Goal: Information Seeking & Learning: Learn about a topic

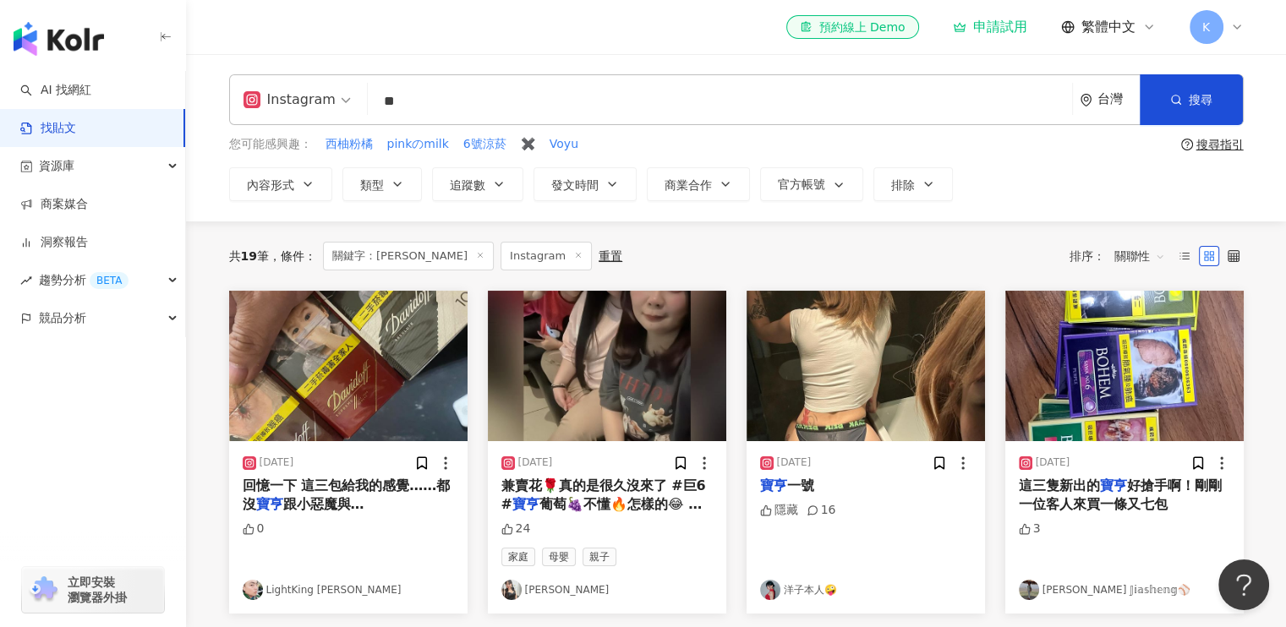
click at [1131, 500] on span "好搶手啊！剛剛一位客人來買一條又七包" at bounding box center [1120, 495] width 203 height 35
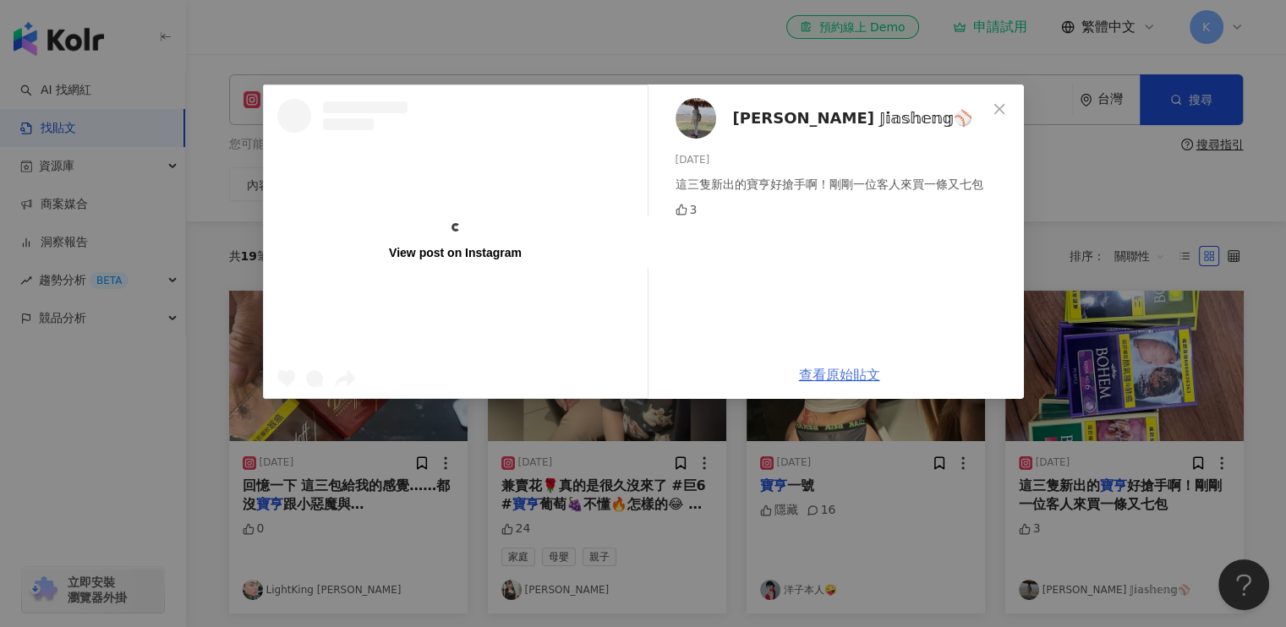
click at [839, 380] on link "查看原始貼文" at bounding box center [839, 375] width 81 height 16
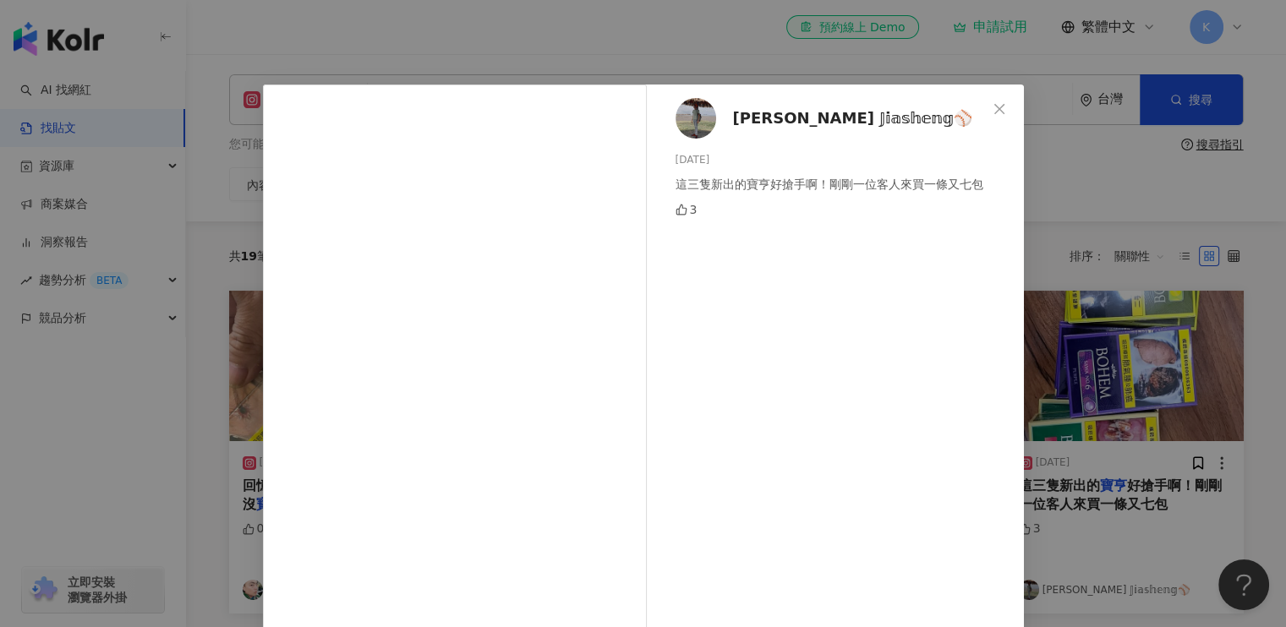
click at [658, 52] on div "𝕃𝕚 𝕁𝕚𝕒𝕤𝕙𝕖𝕟𝕘⚾️ 2025/3/8 這三隻新出的寶亨好搶手啊！剛剛一位客人來買一條又七包 3 查看原始貼文" at bounding box center [643, 313] width 1286 height 627
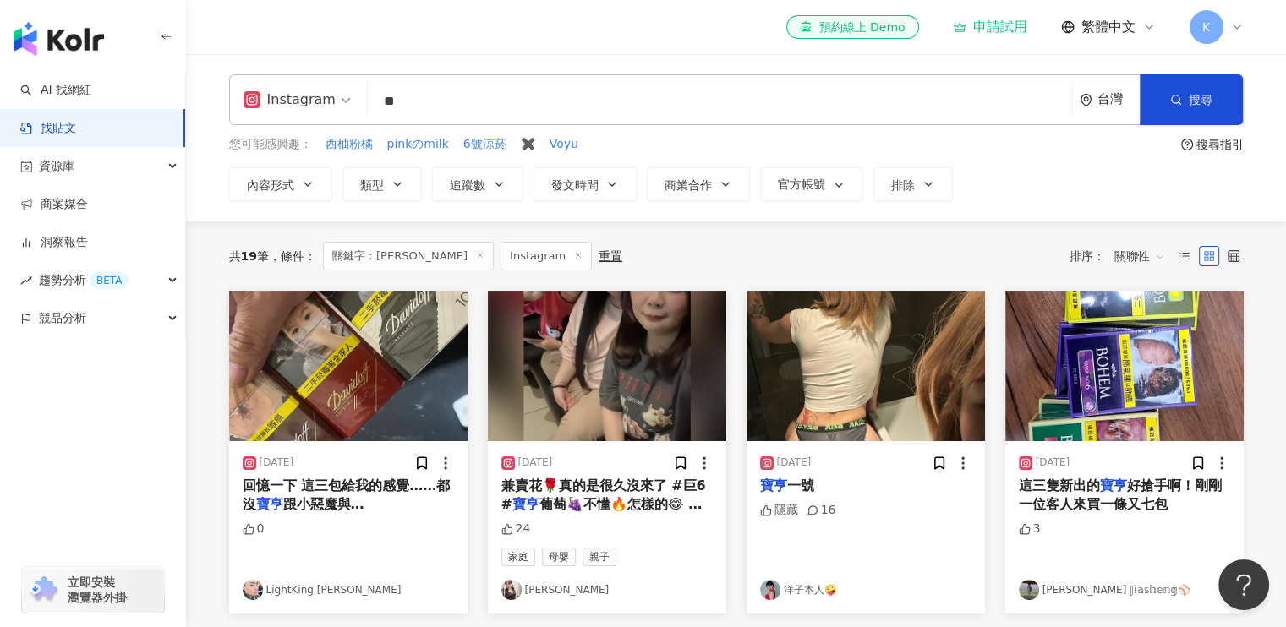
click at [308, 496] on span "跟小惡魔與卡斯特好抽" at bounding box center [326, 513] width 167 height 35
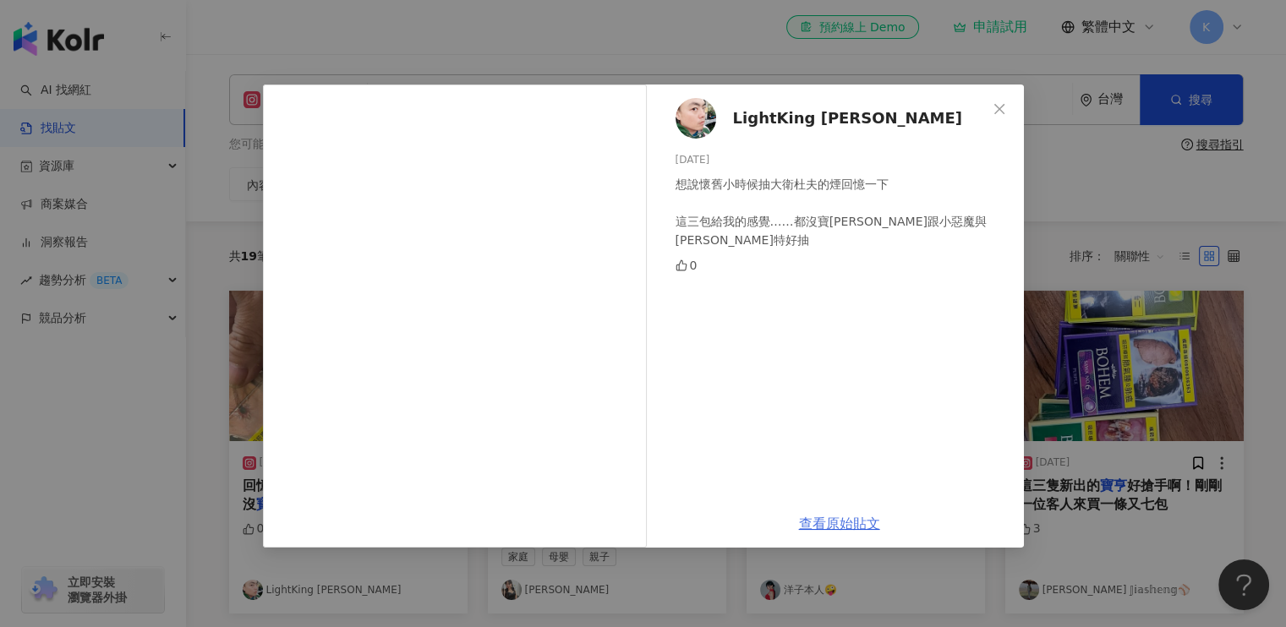
click at [839, 522] on link "查看原始貼文" at bounding box center [839, 524] width 81 height 16
click at [1002, 111] on icon "close" at bounding box center [999, 109] width 14 height 14
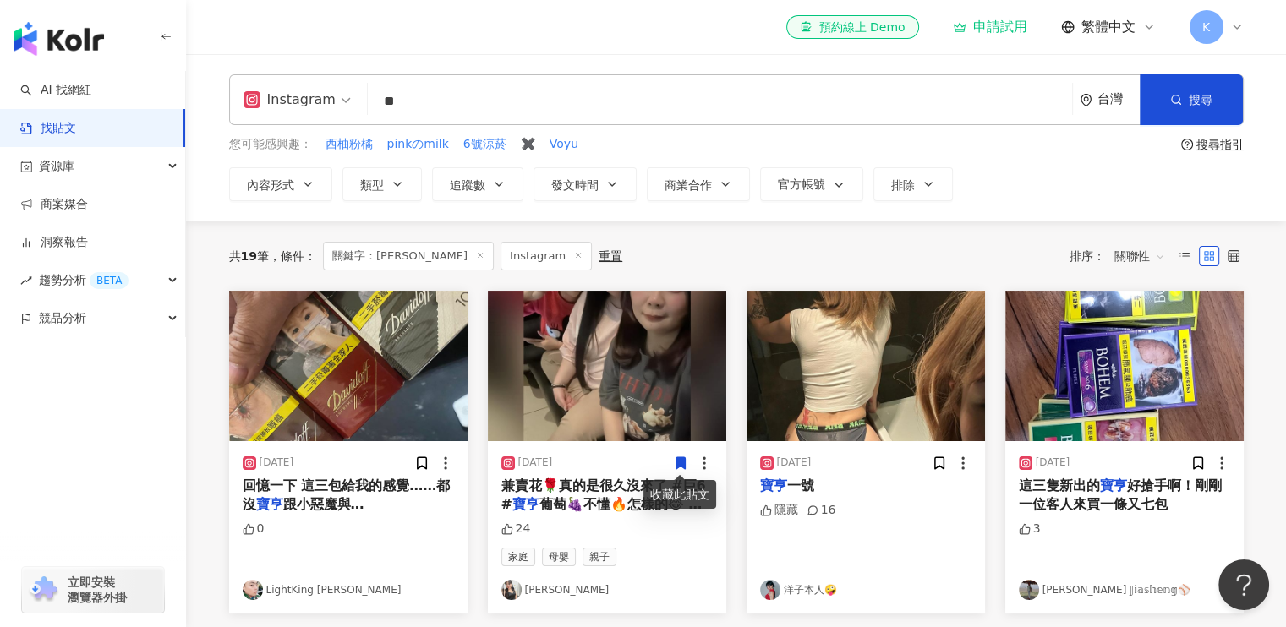
click at [592, 492] on span "兼賣花🌹真的是很久沒來了 #巨6 #" at bounding box center [603, 495] width 205 height 35
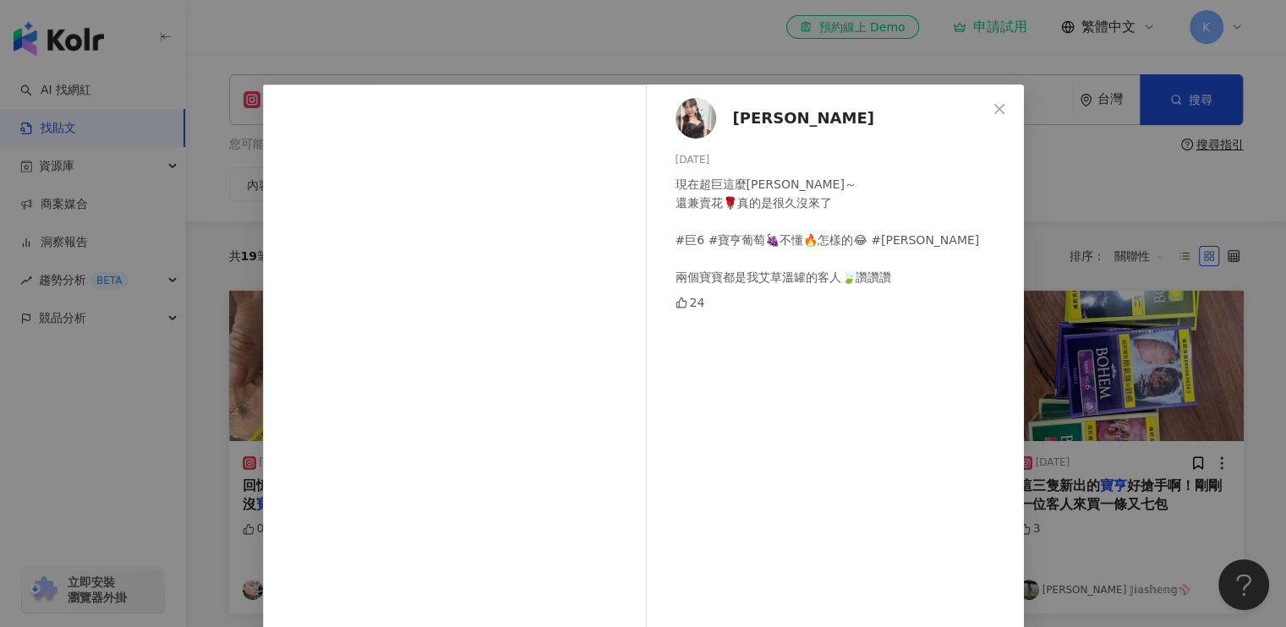
click at [741, 118] on span "[PERSON_NAME]" at bounding box center [803, 119] width 141 height 24
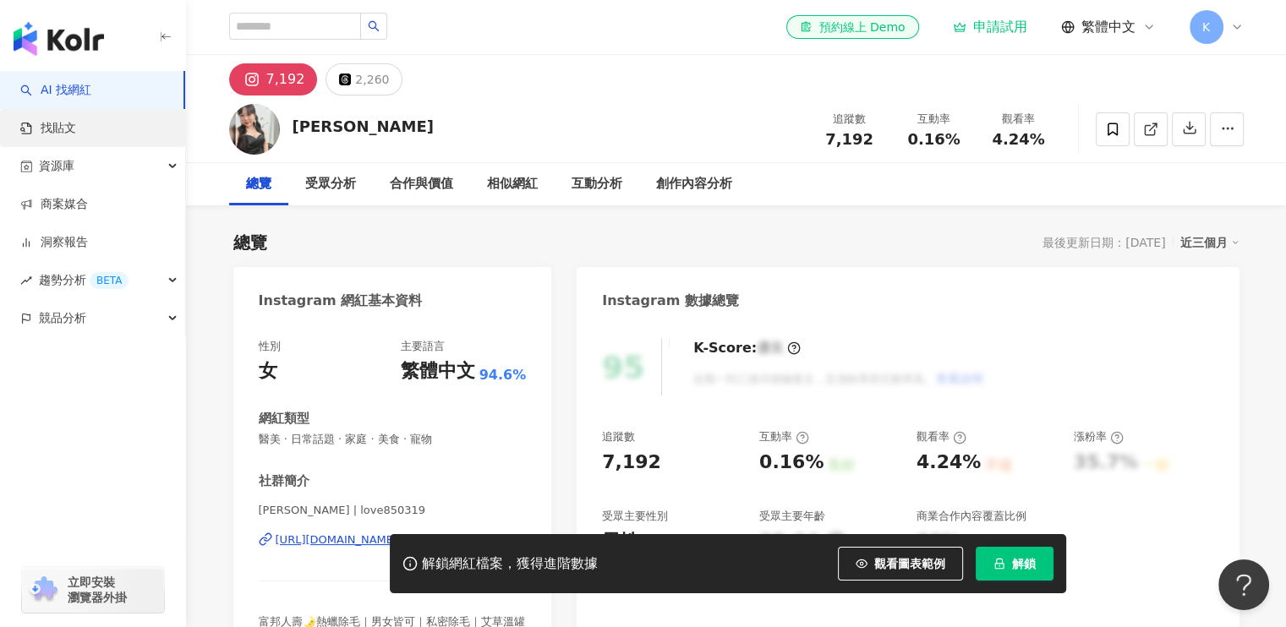
click at [76, 125] on link "找貼文" at bounding box center [48, 128] width 56 height 17
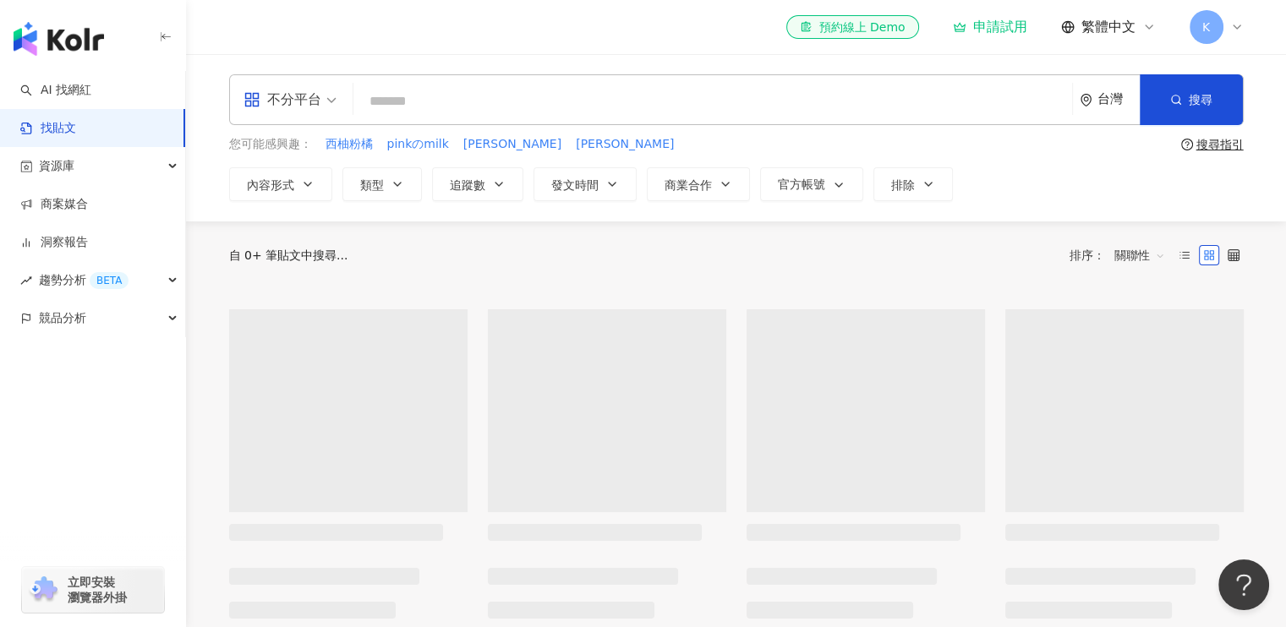
click at [319, 96] on div "不分平台" at bounding box center [282, 99] width 78 height 27
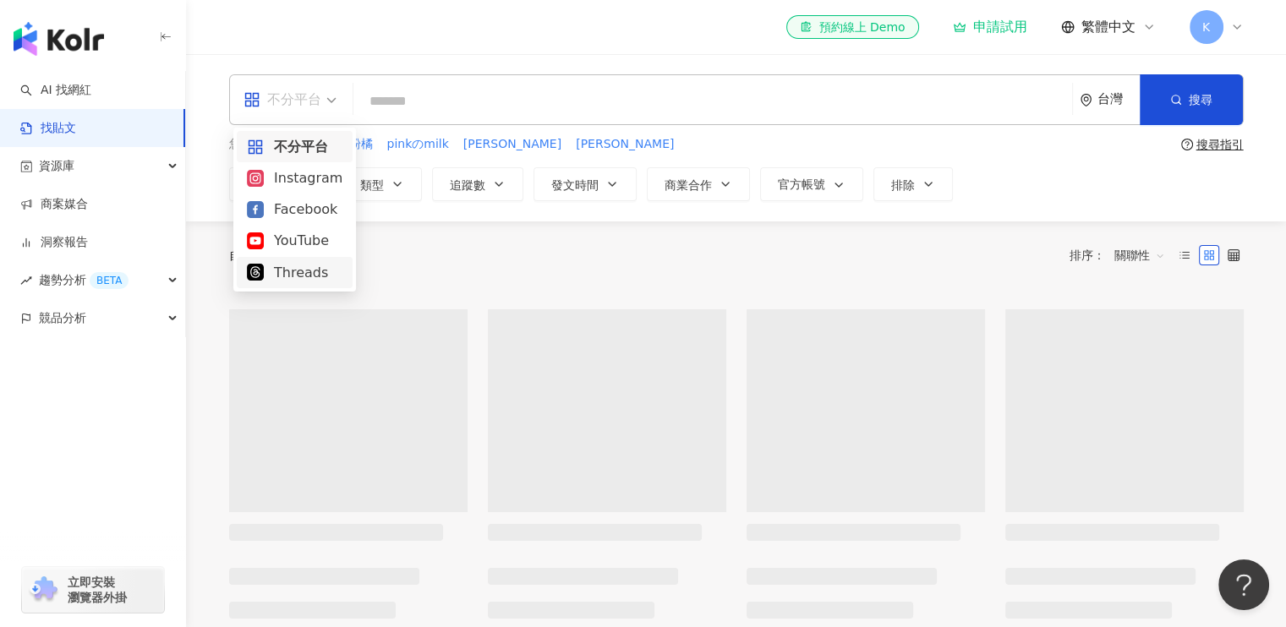
click at [301, 267] on div "Threads" at bounding box center [295, 272] width 96 height 21
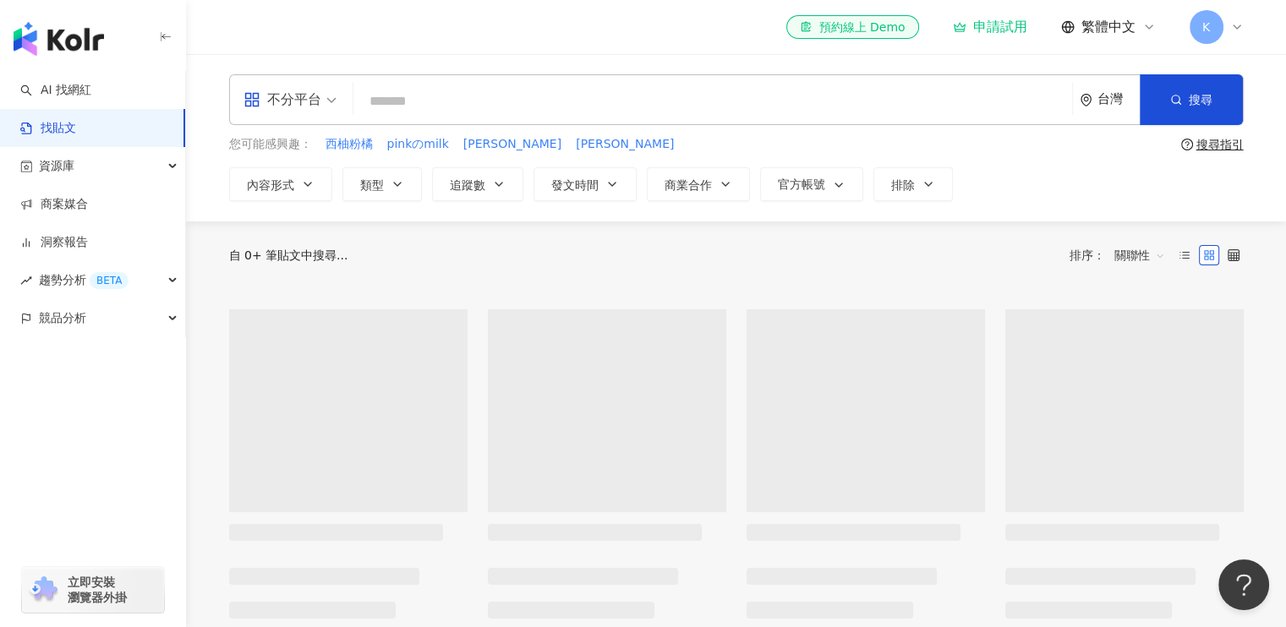
click at [423, 102] on input "search" at bounding box center [712, 101] width 705 height 36
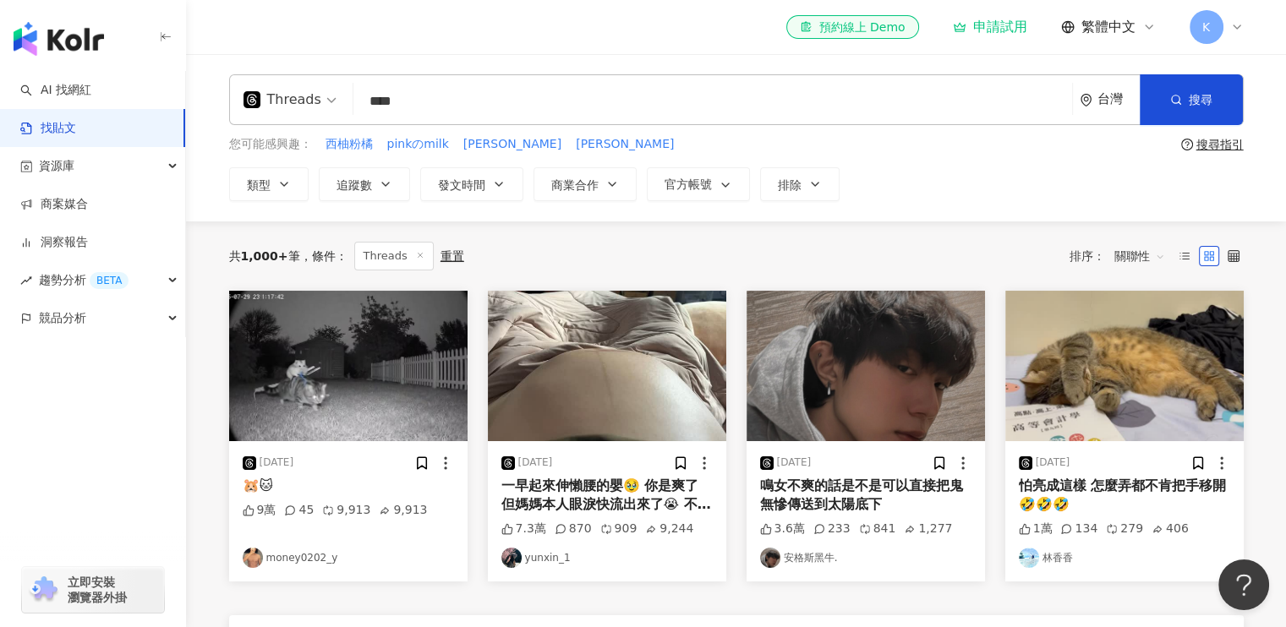
type input "****"
click at [1190, 98] on span "搜尋" at bounding box center [1201, 100] width 24 height 14
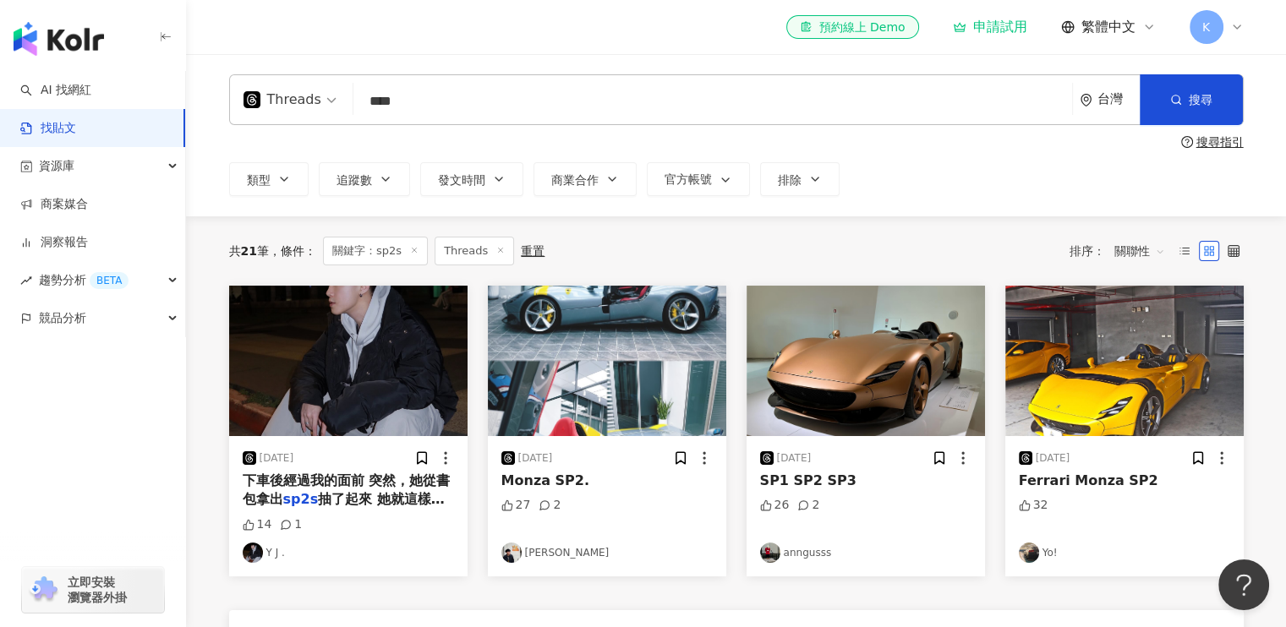
click at [344, 506] on span "抽了起來 她就這樣邊走邊熟練的吐" at bounding box center [344, 508] width 202 height 35
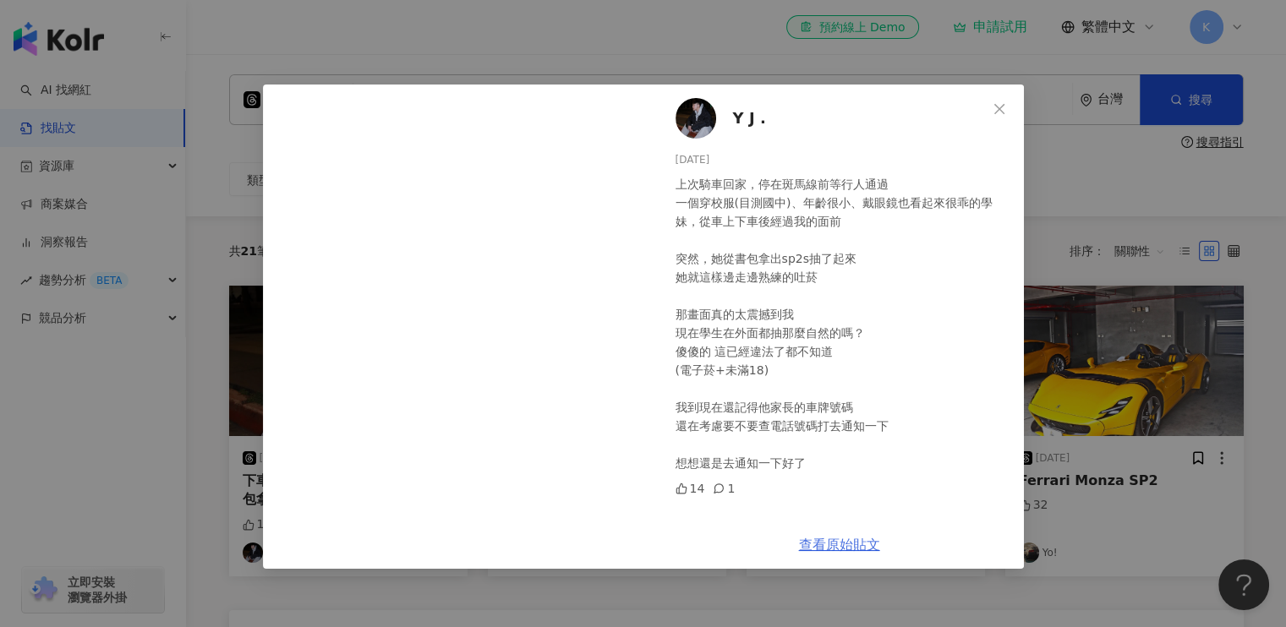
click at [841, 549] on link "查看原始貼文" at bounding box center [839, 545] width 81 height 16
click at [141, 408] on div "Y J . [DATE] 上次騎車回家，停在斑馬線前等行人通過 一個穿校服(目測國中)、年齡很小、戴眼鏡也看起來很乖的學妹，從車上下車後經過我的面前 突然，她…" at bounding box center [643, 313] width 1286 height 627
